Goal: Find contact information: Find contact information

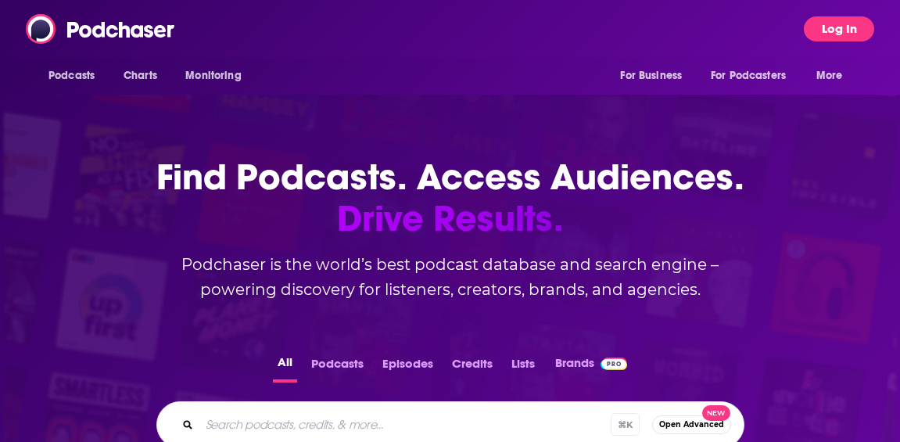
click at [833, 29] on button "Log In" at bounding box center [839, 28] width 70 height 25
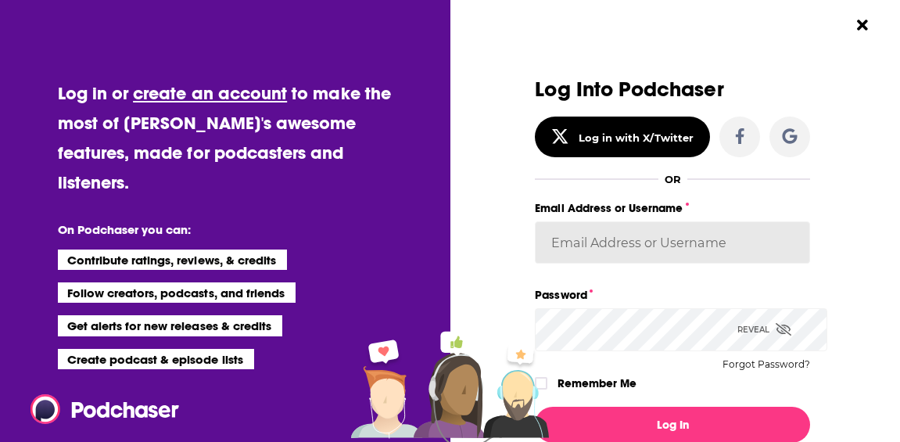
click at [582, 260] on input "Email Address or Username" at bounding box center [672, 242] width 275 height 42
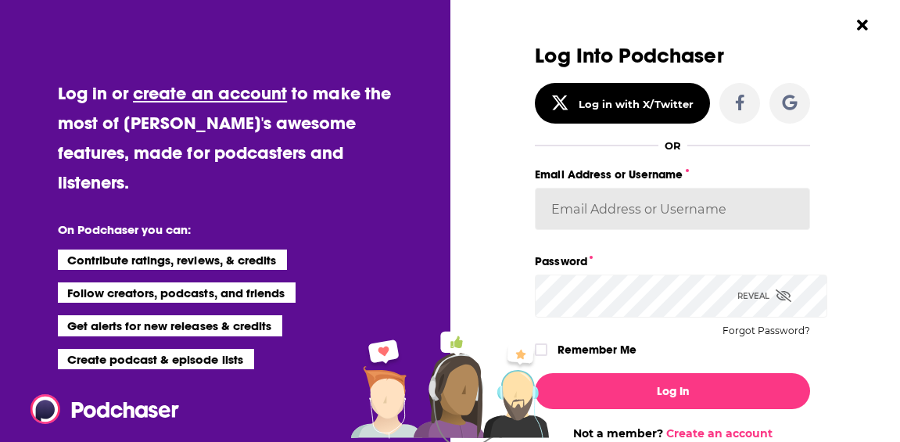
click at [593, 225] on input "Email Address or Username" at bounding box center [672, 209] width 275 height 42
type input "[EMAIL_ADDRESS][DOMAIN_NAME]"
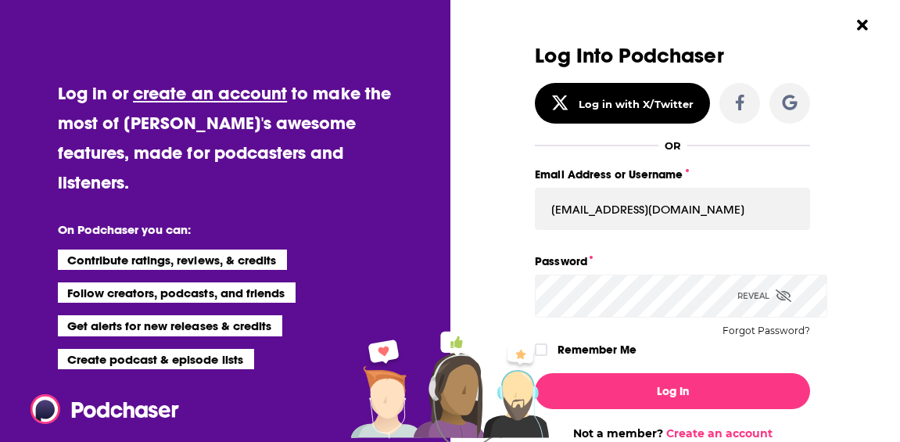
click at [763, 310] on div "Reveal" at bounding box center [764, 295] width 54 height 43
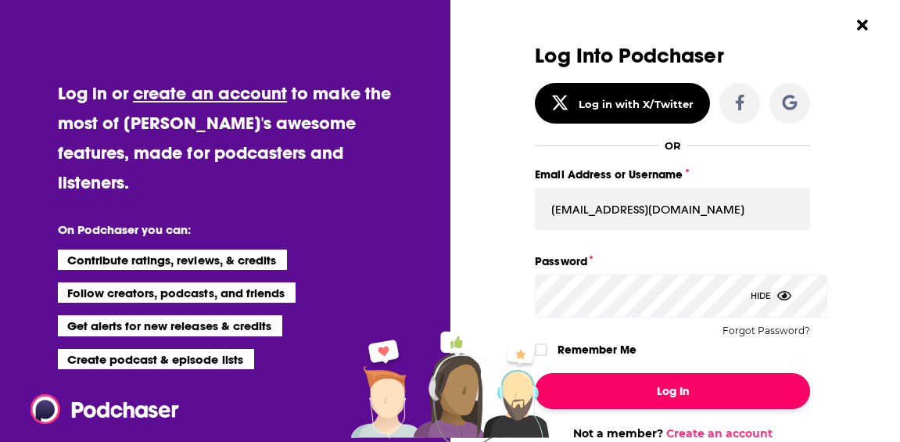
click at [661, 407] on button "Log In" at bounding box center [672, 391] width 275 height 36
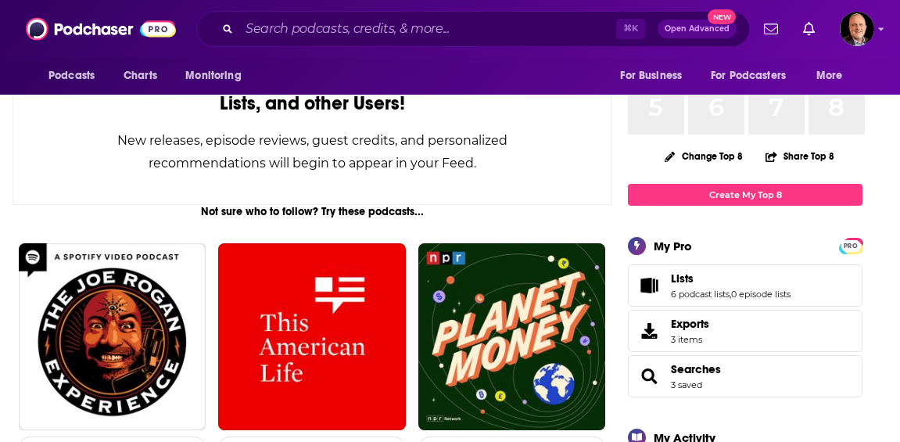
scroll to position [0, 0]
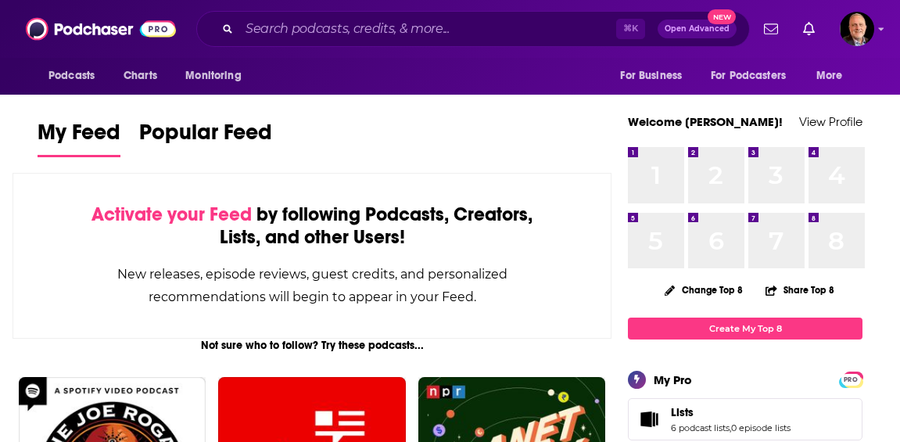
click at [641, 179] on div "1 1" at bounding box center [656, 175] width 56 height 56
click at [292, 31] on input "Search podcasts, credits, & more..." at bounding box center [427, 28] width 377 height 25
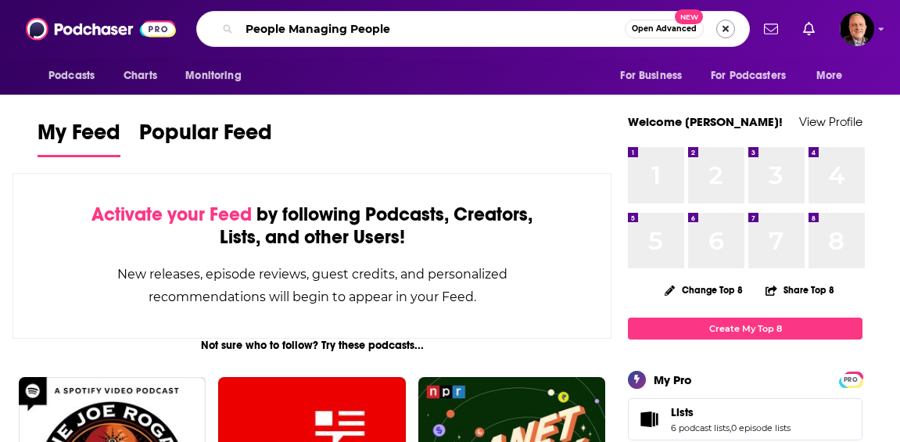
type input "People Managing People"
click at [719, 30] on button "Search podcasts, credits, & more..." at bounding box center [725, 29] width 19 height 19
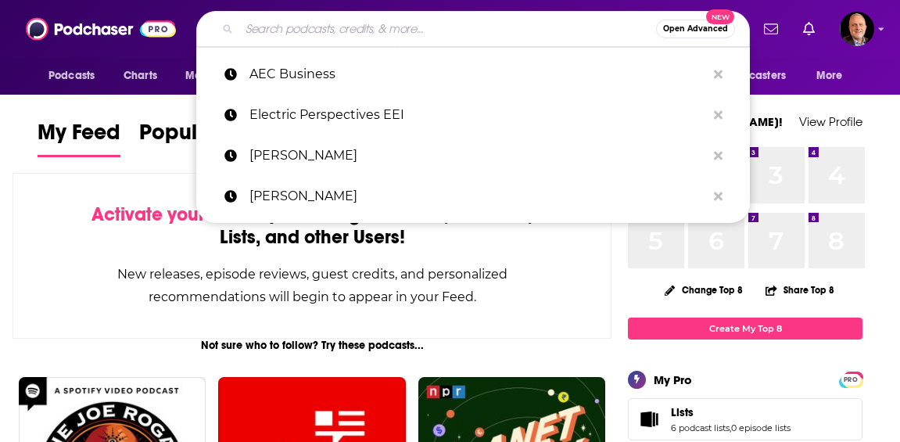
click at [440, 25] on input "Search podcasts, credits, & more..." at bounding box center [447, 28] width 417 height 25
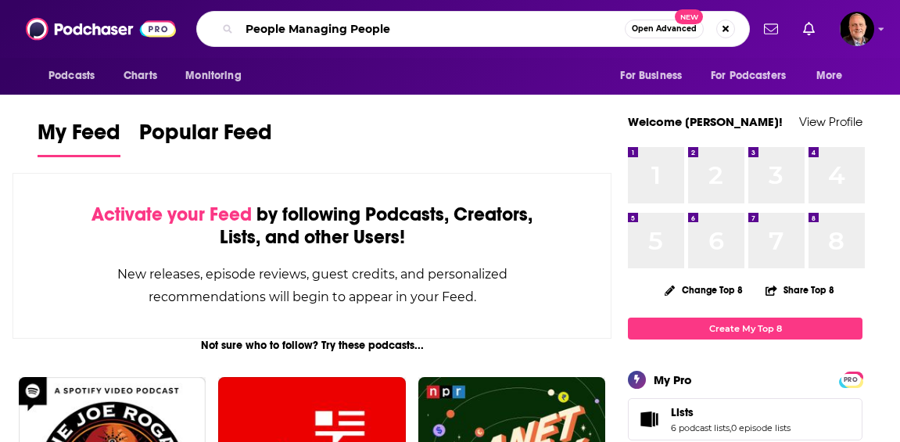
type input "People Managing People"
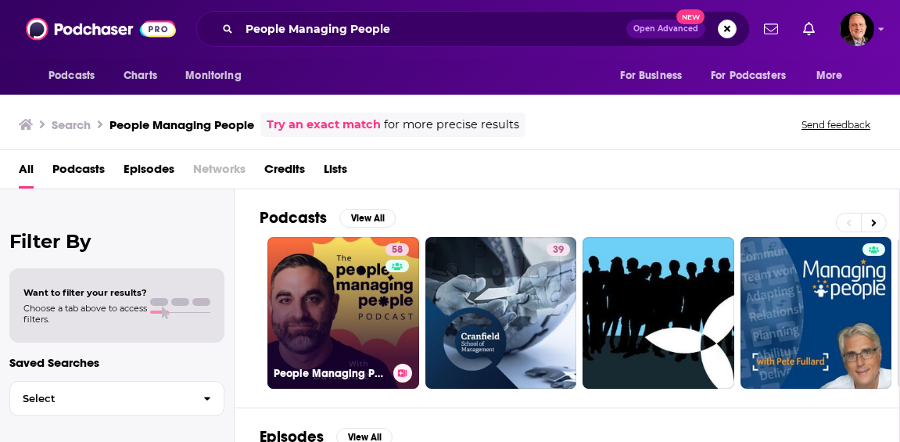
click at [357, 330] on link "58 People Managing People" at bounding box center [343, 313] width 152 height 152
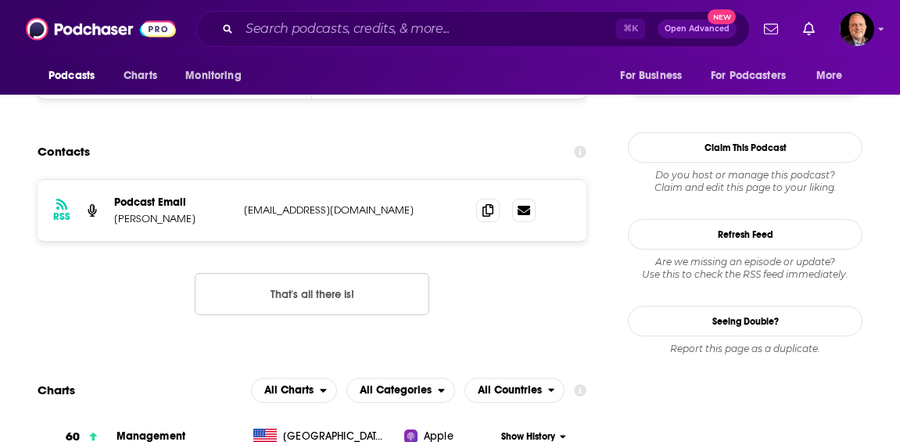
scroll to position [1701, 0]
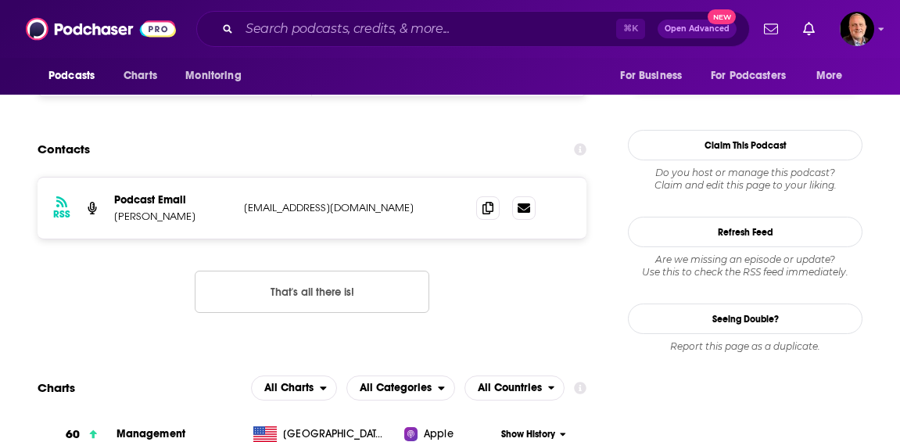
click at [173, 220] on p "[PERSON_NAME]" at bounding box center [172, 216] width 117 height 13
click at [493, 211] on icon at bounding box center [487, 207] width 11 height 13
click at [70, 300] on div "RSS Podcast Email [PERSON_NAME] [EMAIL_ADDRESS][DOMAIN_NAME] [EMAIL_ADDRESS][DO…" at bounding box center [312, 257] width 549 height 161
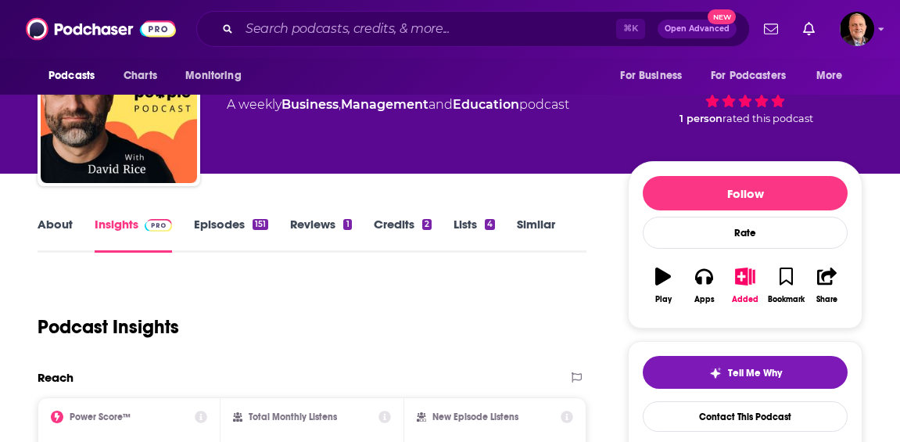
scroll to position [0, 0]
